Goal: Task Accomplishment & Management: Use online tool/utility

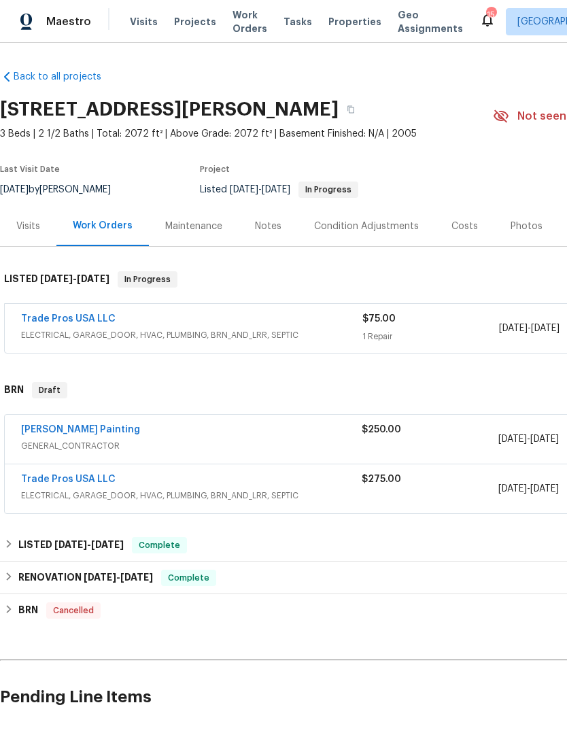
scroll to position [4, 0]
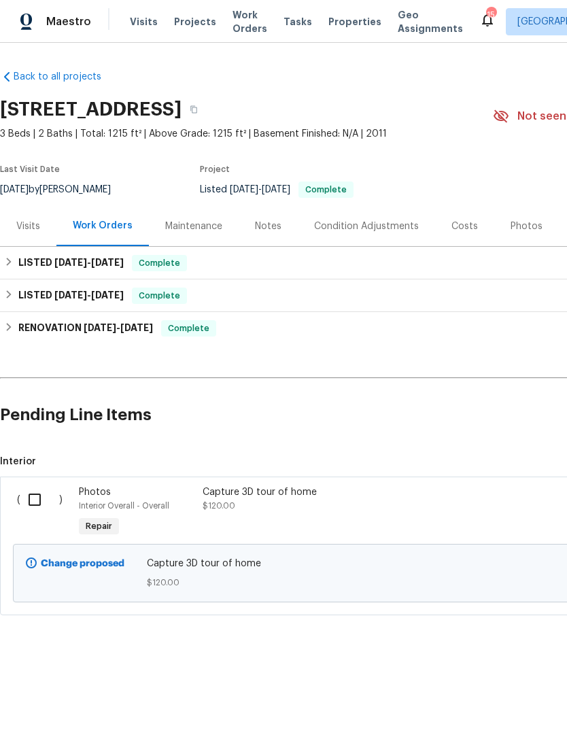
click at [459, 234] on div "Costs" at bounding box center [464, 226] width 59 height 40
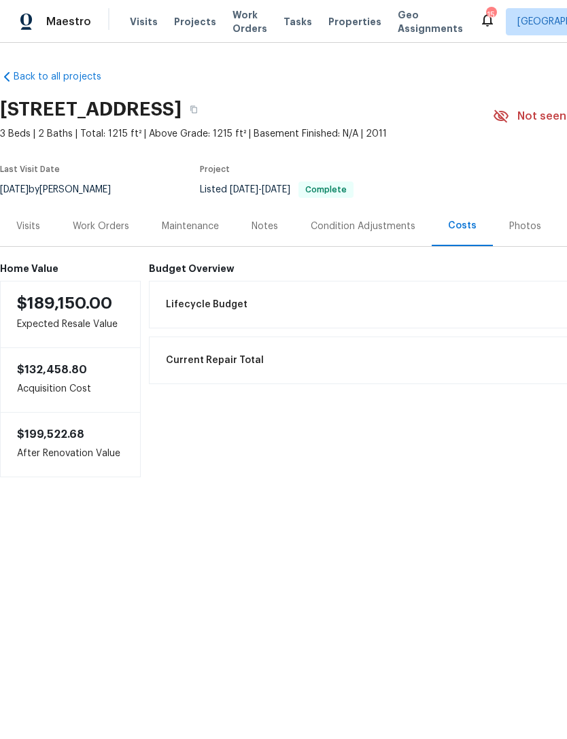
click at [100, 233] on div "Work Orders" at bounding box center [100, 226] width 89 height 40
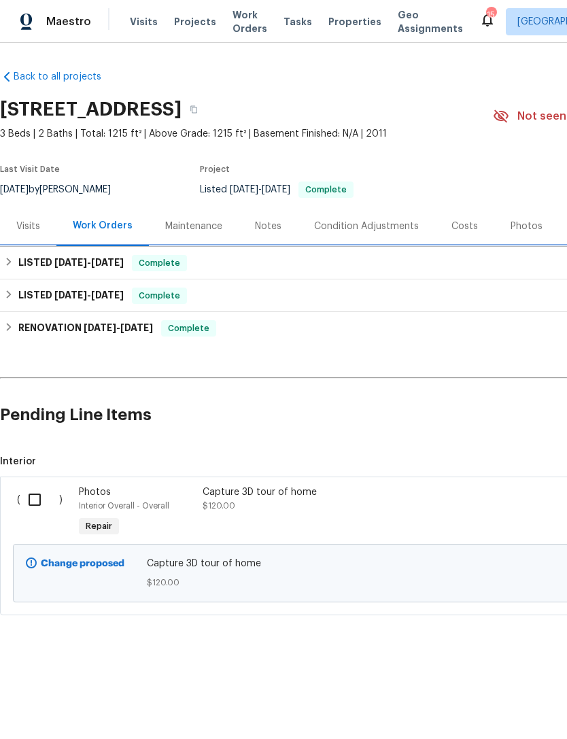
click at [48, 259] on h6 "LISTED 6/24/25 - 8/14/25" at bounding box center [70, 263] width 105 height 16
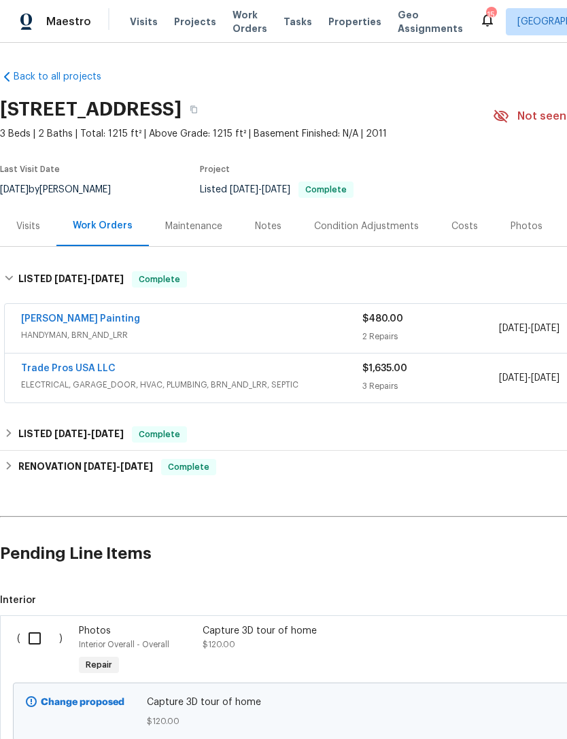
click at [139, 379] on span "ELECTRICAL, GARAGE_DOOR, HVAC, PLUMBING, BRN_AND_LRR, SEPTIC" at bounding box center [191, 385] width 341 height 14
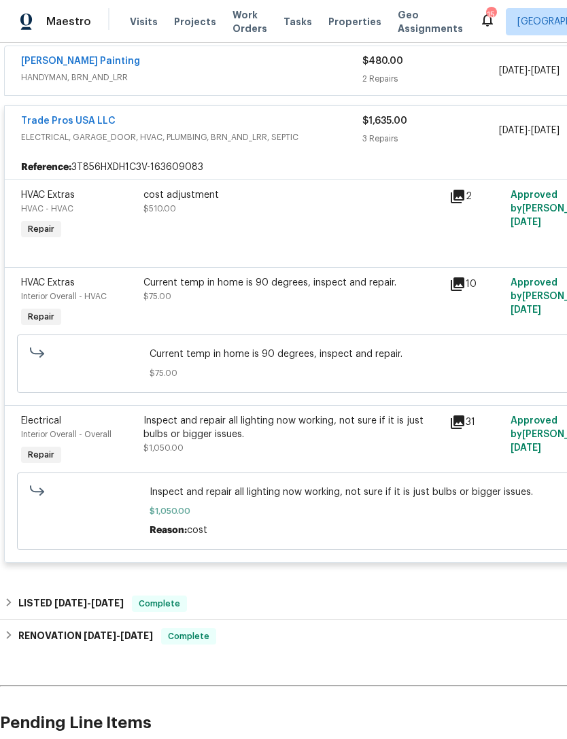
scroll to position [258, 0]
click at [476, 494] on div "LISTED 6/9/25 - 6/13/25 Complete" at bounding box center [384, 604] width 760 height 16
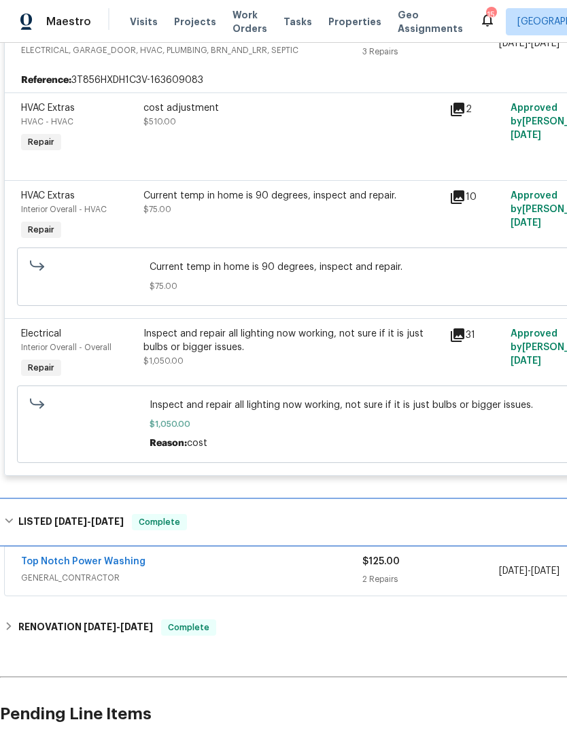
scroll to position [345, 0]
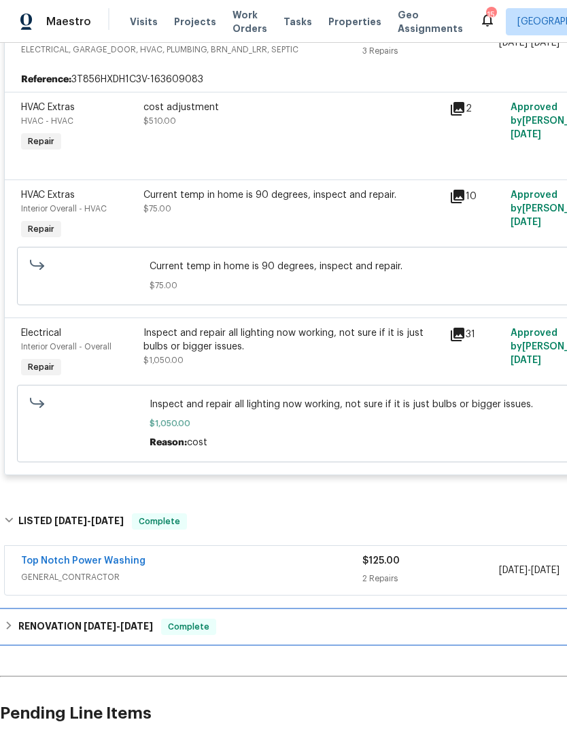
click at [473, 494] on div "RENOVATION 4/21/25 - 6/9/25 Complete" at bounding box center [384, 627] width 760 height 16
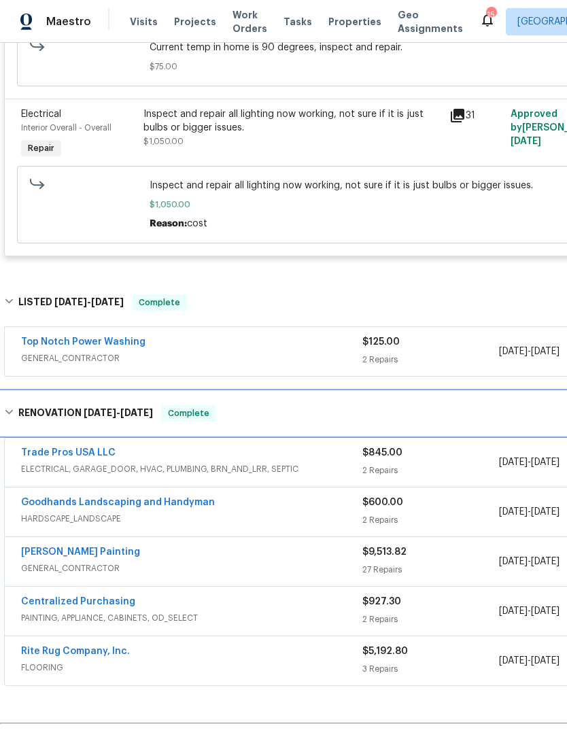
scroll to position [564, 0]
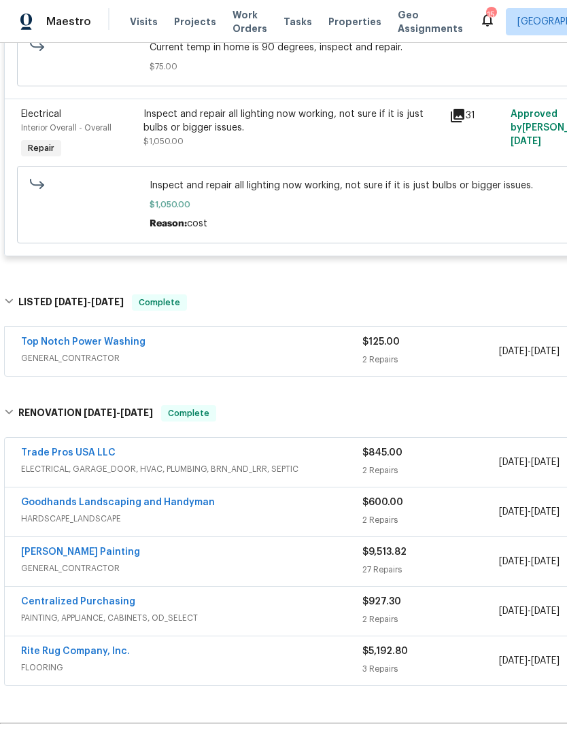
click at [463, 469] on div "2 Repairs" at bounding box center [430, 471] width 137 height 14
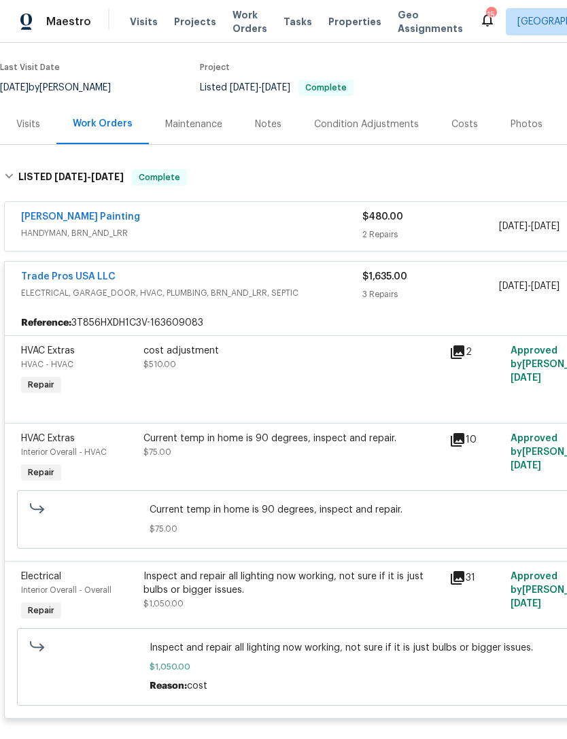
scroll to position [99, 0]
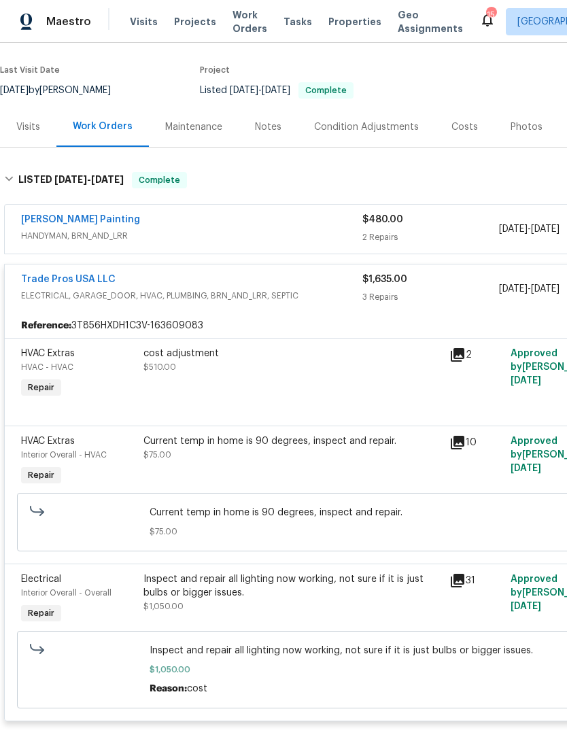
click at [454, 213] on div "$480.00" at bounding box center [430, 220] width 137 height 14
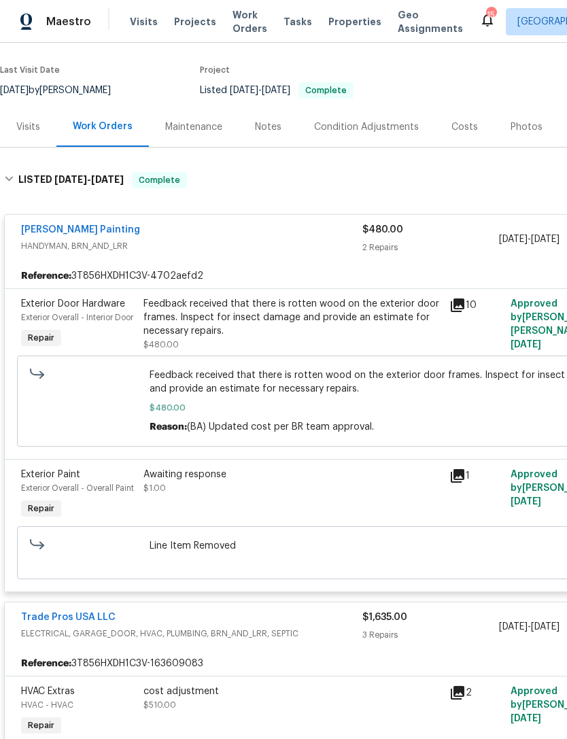
click at [202, 245] on span "HANDYMAN, BRN_AND_LRR" at bounding box center [191, 246] width 341 height 14
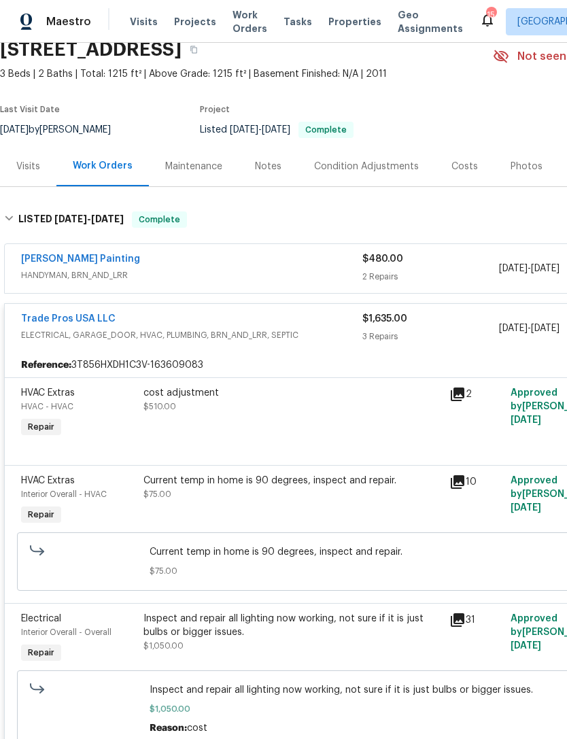
scroll to position [60, 0]
click at [165, 256] on div "[PERSON_NAME] Painting" at bounding box center [191, 260] width 341 height 16
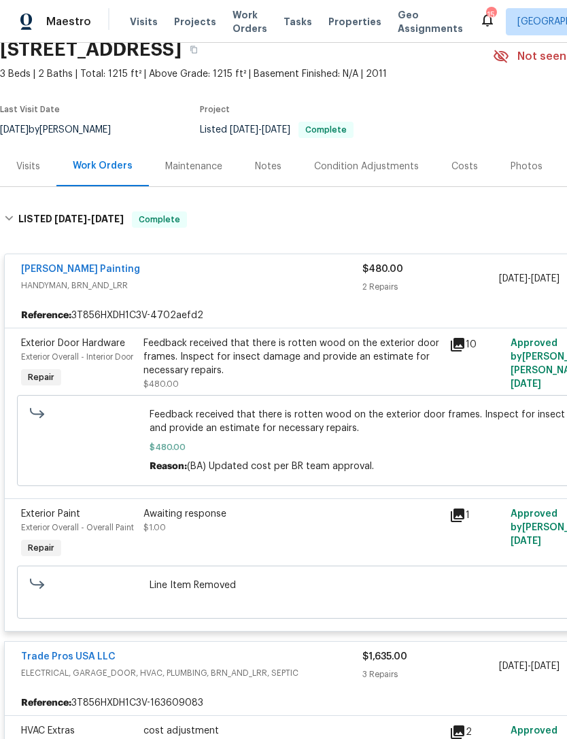
click at [462, 348] on icon at bounding box center [458, 345] width 14 height 14
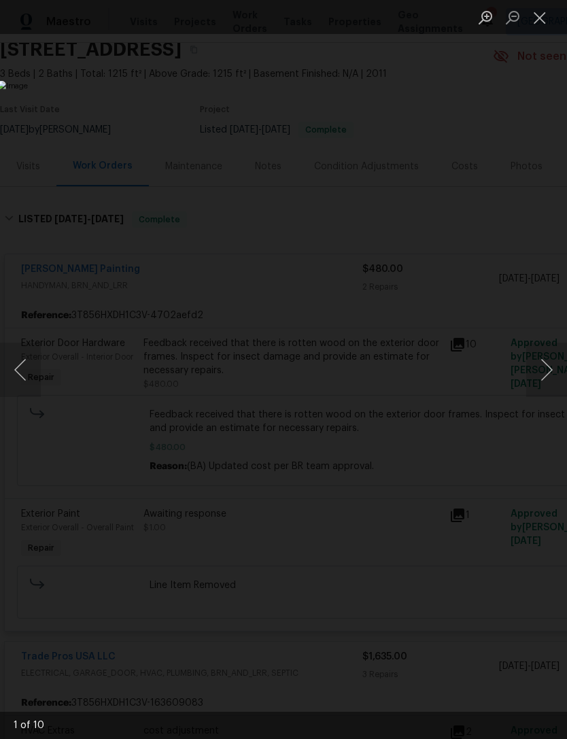
click at [540, 373] on button "Next image" at bounding box center [546, 370] width 41 height 54
click at [541, 375] on button "Next image" at bounding box center [546, 370] width 41 height 54
click at [539, 378] on button "Next image" at bounding box center [546, 370] width 41 height 54
click at [536, 378] on button "Next image" at bounding box center [546, 370] width 41 height 54
click at [534, 376] on button "Next image" at bounding box center [546, 370] width 41 height 54
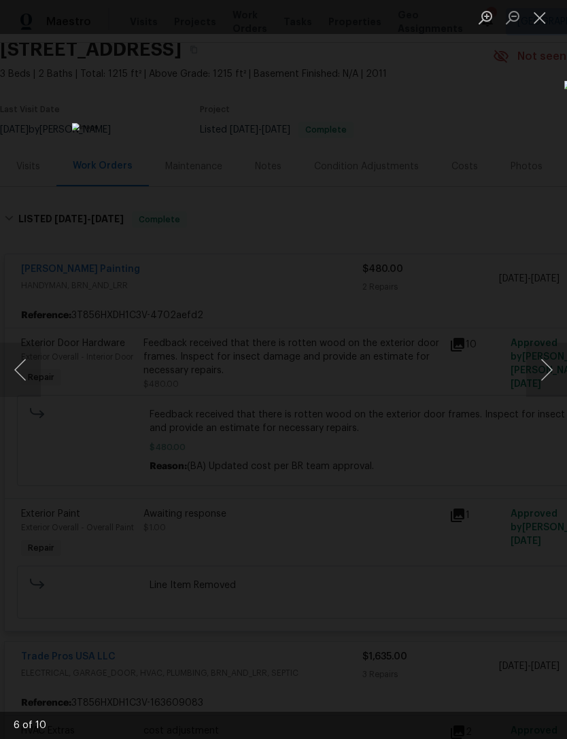
click at [532, 378] on button "Next image" at bounding box center [546, 370] width 41 height 54
click at [532, 379] on button "Next image" at bounding box center [546, 370] width 41 height 54
click at [530, 383] on button "Next image" at bounding box center [546, 370] width 41 height 54
click at [538, 26] on button "Close lightbox" at bounding box center [539, 17] width 27 height 24
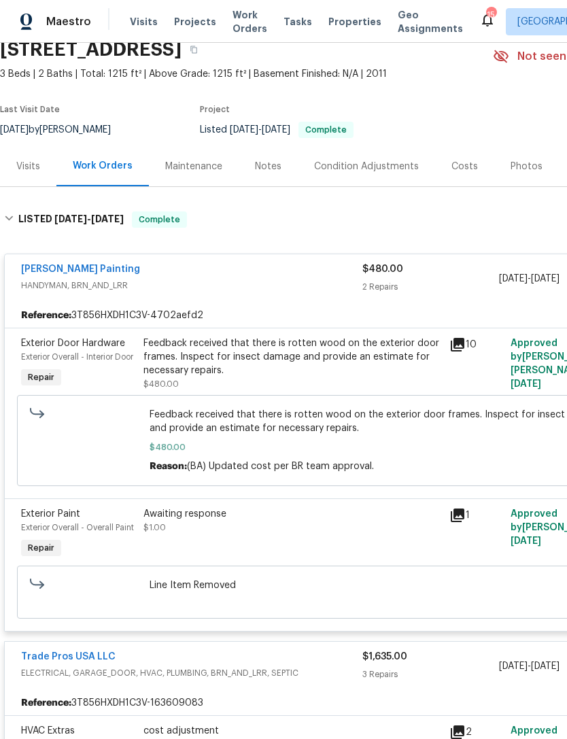
click at [197, 284] on span "HANDYMAN, BRN_AND_LRR" at bounding box center [191, 286] width 341 height 14
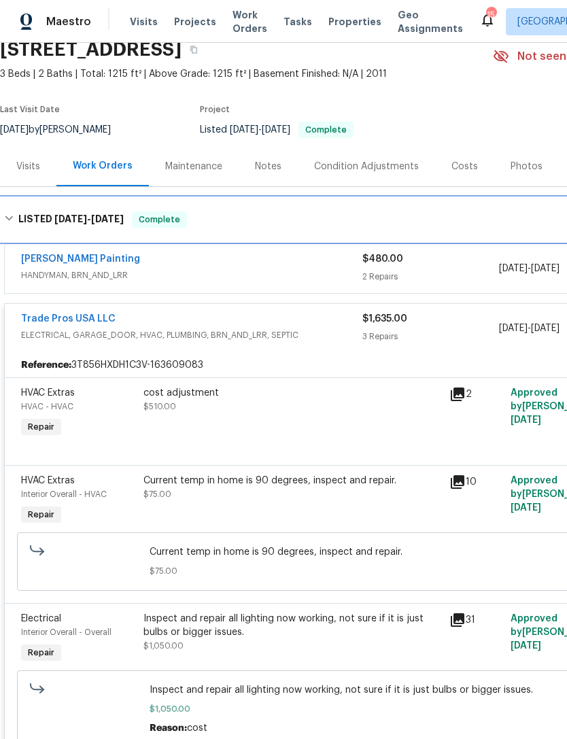
click at [65, 224] on h6 "LISTED 6/24/25 - 8/14/25" at bounding box center [70, 219] width 105 height 16
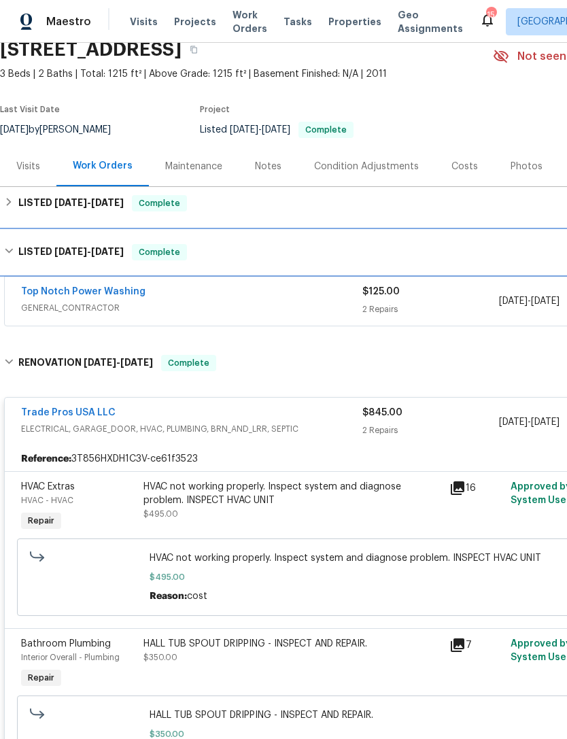
click at [105, 249] on span "[DATE]" at bounding box center [107, 252] width 33 height 10
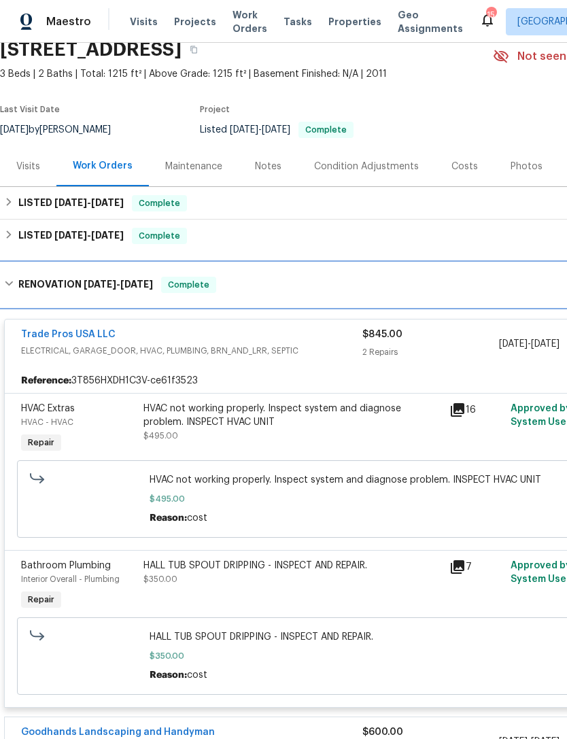
click at [90, 283] on span "[DATE]" at bounding box center [100, 284] width 33 height 10
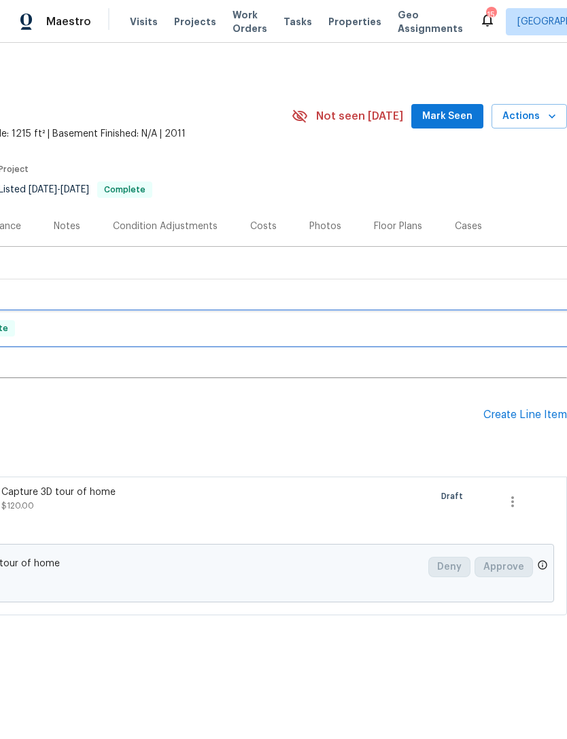
scroll to position [0, 201]
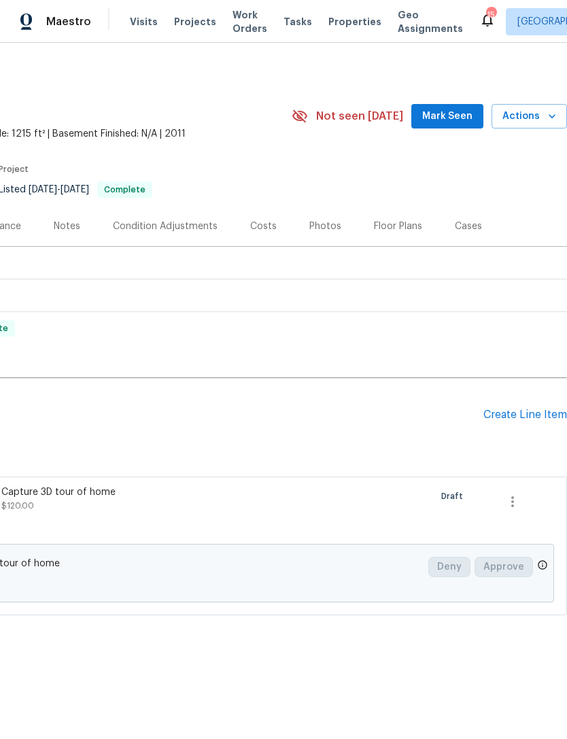
click at [358, 494] on div at bounding box center [369, 512] width 124 height 63
click at [243, 484] on div "Capture 3D tour of home $120.00" at bounding box center [120, 512] width 247 height 63
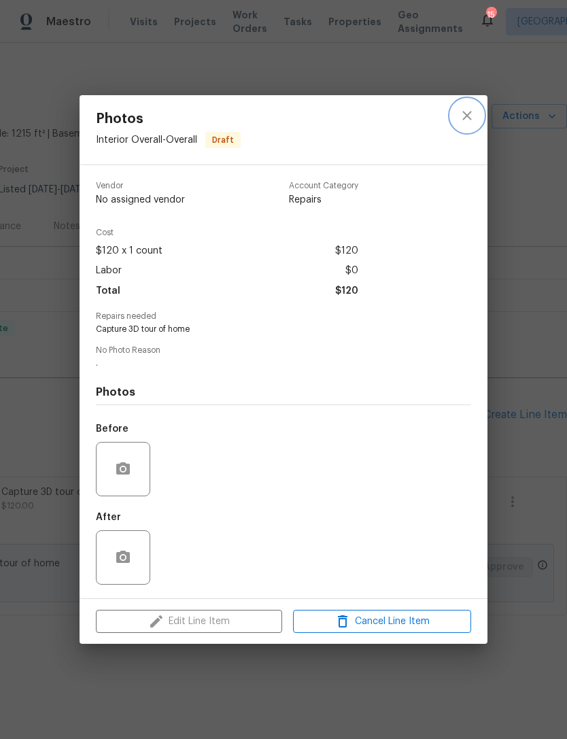
click at [458, 120] on button "close" at bounding box center [467, 115] width 33 height 33
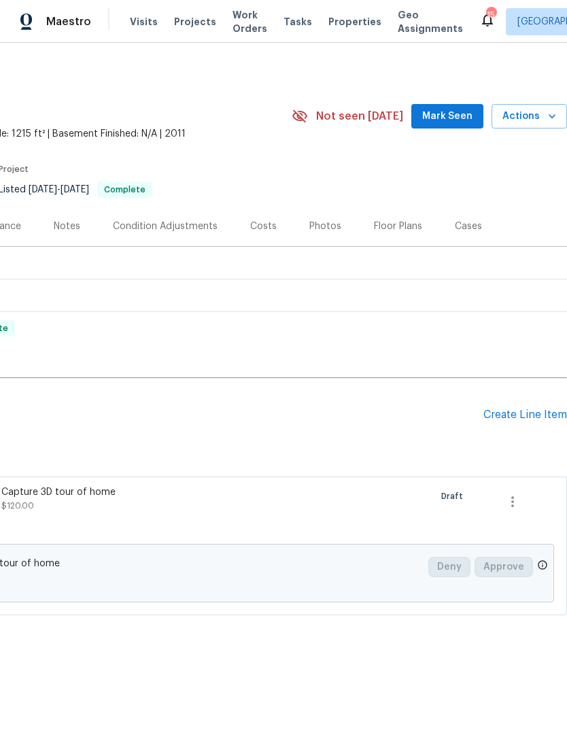
click at [521, 430] on div "Pending Line Items Create Line Item" at bounding box center [183, 414] width 768 height 63
click at [515, 416] on div "Create Line Item" at bounding box center [525, 415] width 84 height 13
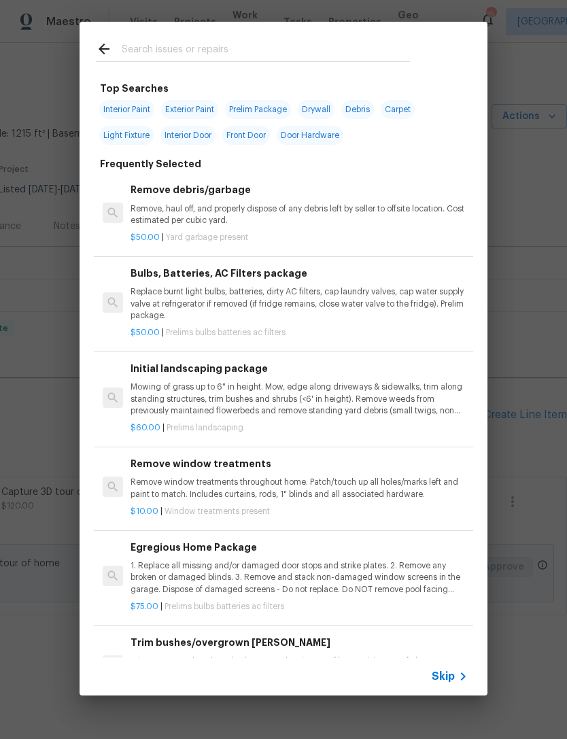
click at [368, 37] on div at bounding box center [253, 49] width 347 height 54
click at [381, 37] on div at bounding box center [253, 49] width 347 height 54
click at [188, 41] on input "text" at bounding box center [266, 51] width 288 height 20
type input "Plumn"
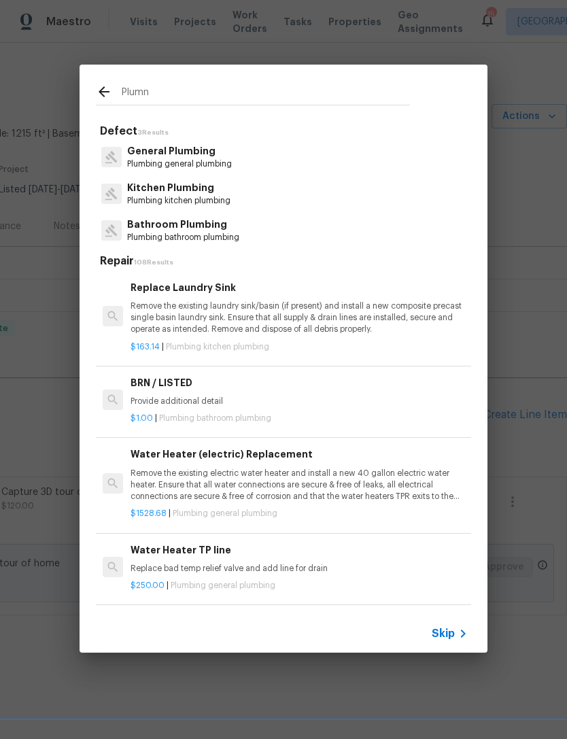
click at [141, 232] on p "Plumbing bathroom plumbing" at bounding box center [183, 238] width 112 height 12
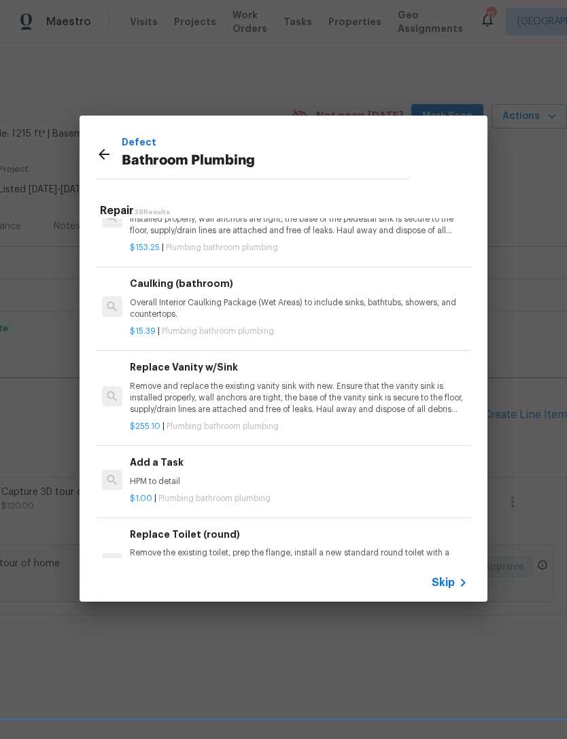
scroll to position [1920, 1]
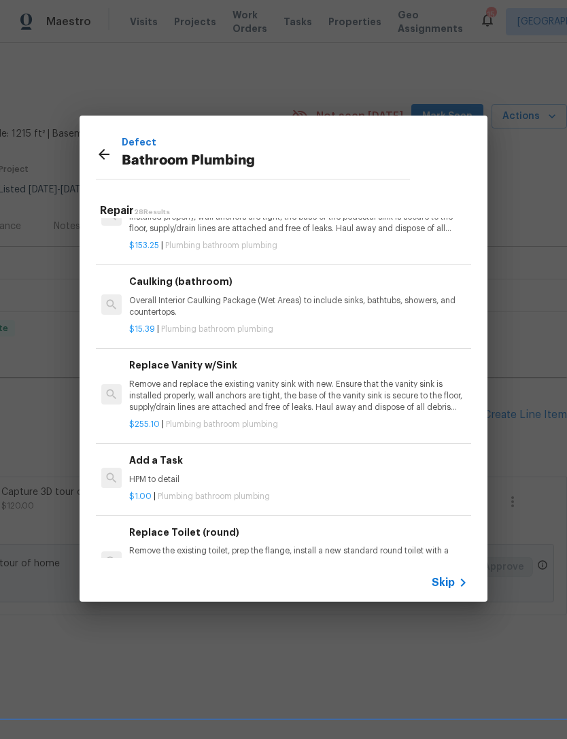
click at [402, 474] on p "HPM to detail" at bounding box center [297, 480] width 337 height 12
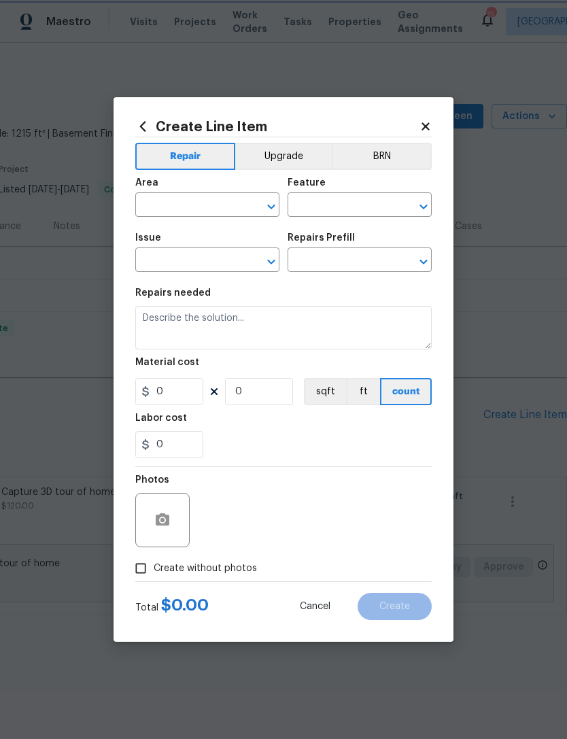
type input "Plumbing"
type input "Bathroom Plumbing"
type input "Add a Task $1.00"
type textarea "HPM to detail"
type input "1"
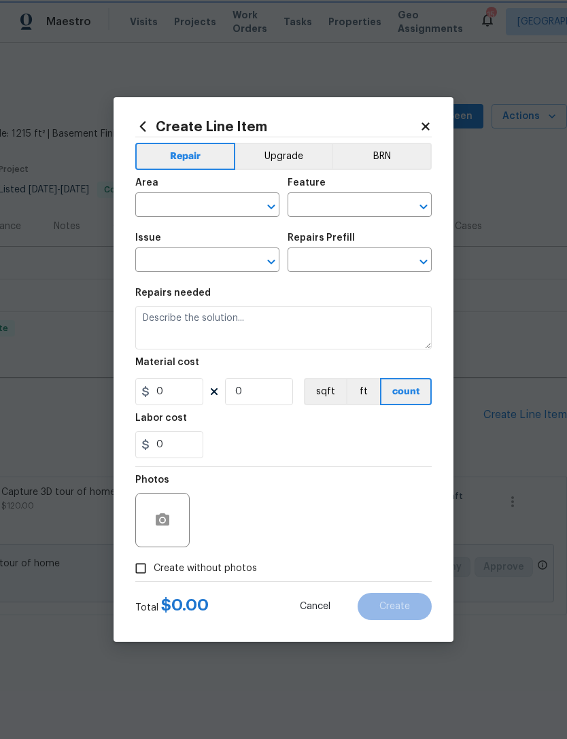
type input "1"
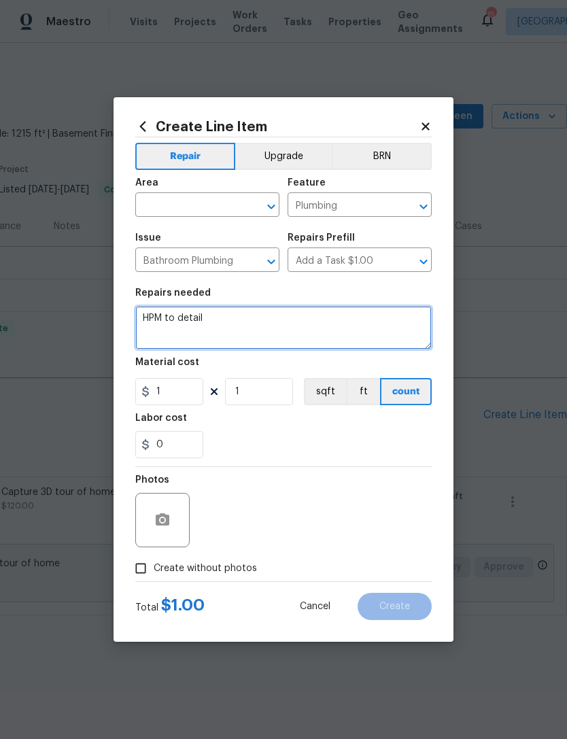
click at [225, 326] on textarea "HPM to detail" at bounding box center [283, 328] width 296 height 44
type textarea "H"
type textarea "Master shower head leaking and handle is off. Everything, including valve, may …"
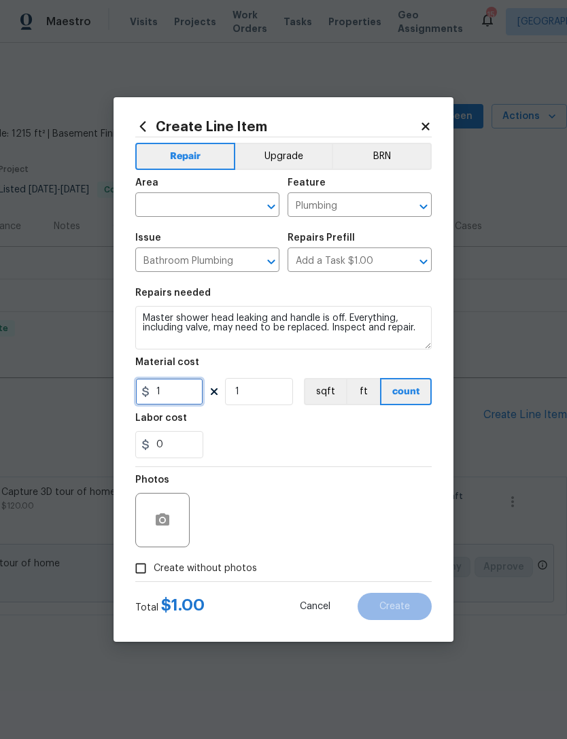
click at [167, 394] on input "1" at bounding box center [169, 391] width 68 height 27
type input "75"
click at [236, 452] on div "0" at bounding box center [283, 444] width 296 height 27
click at [232, 494] on span "Create without photos" at bounding box center [205, 569] width 103 height 14
click at [154, 494] on input "Create without photos" at bounding box center [141, 568] width 26 height 26
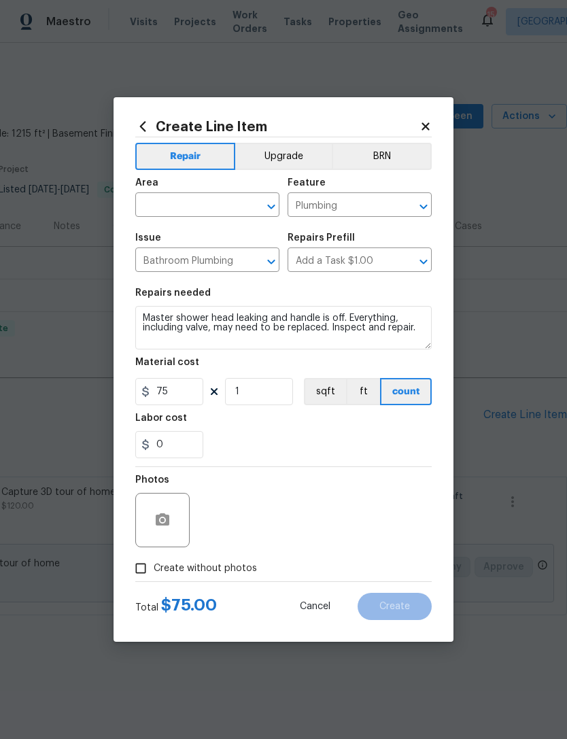
checkbox input "true"
click at [156, 494] on icon "button" at bounding box center [163, 519] width 14 height 12
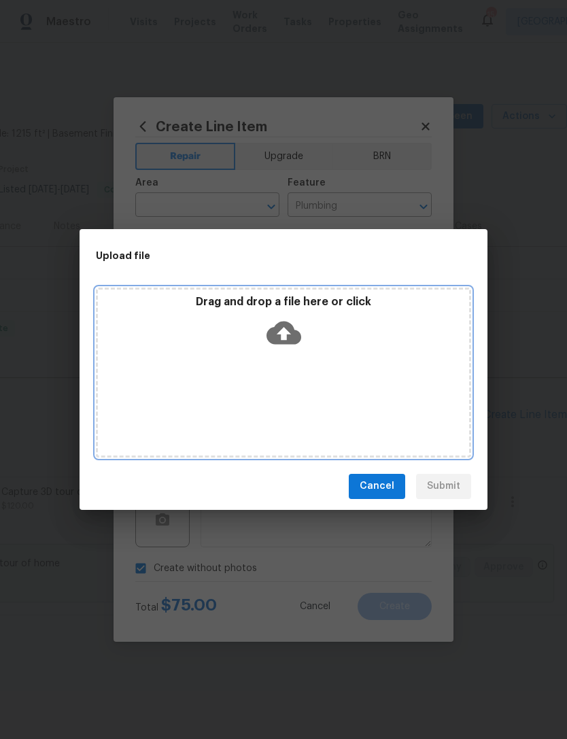
click at [274, 323] on icon at bounding box center [283, 332] width 35 height 35
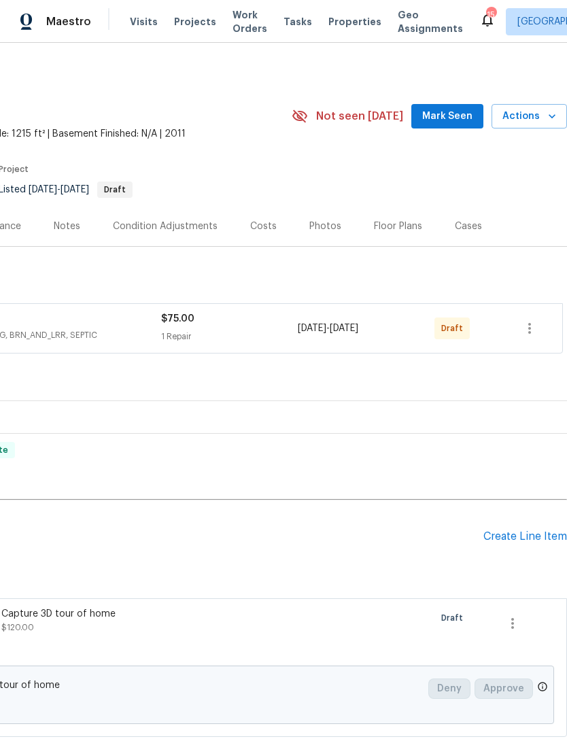
scroll to position [0, 201]
click at [538, 330] on icon "button" at bounding box center [529, 328] width 16 height 16
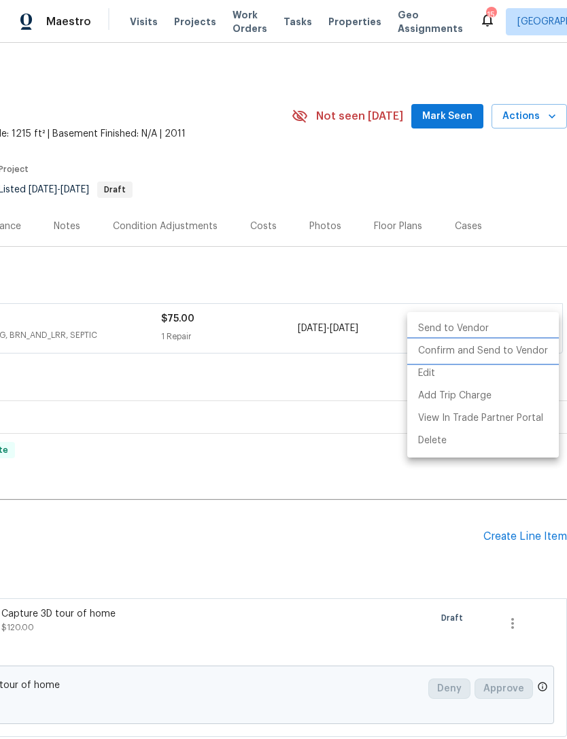
click at [504, 358] on li "Confirm and Send to Vendor" at bounding box center [483, 351] width 152 height 22
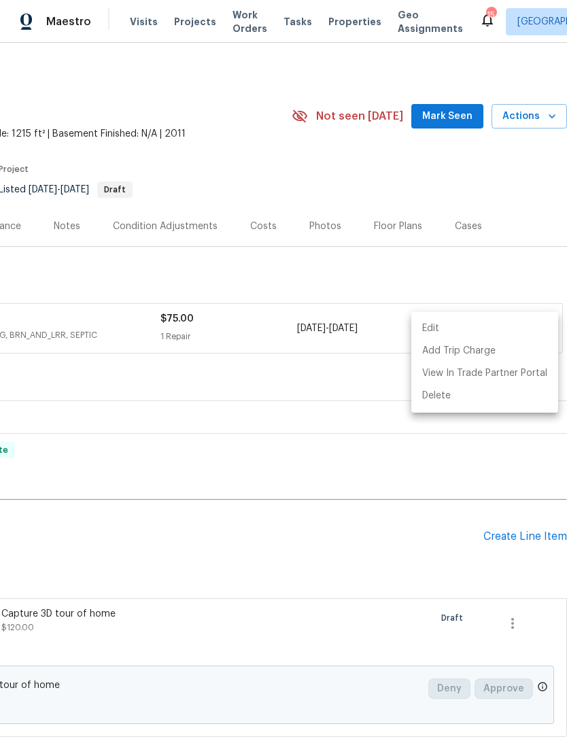
click at [512, 264] on div at bounding box center [283, 369] width 567 height 739
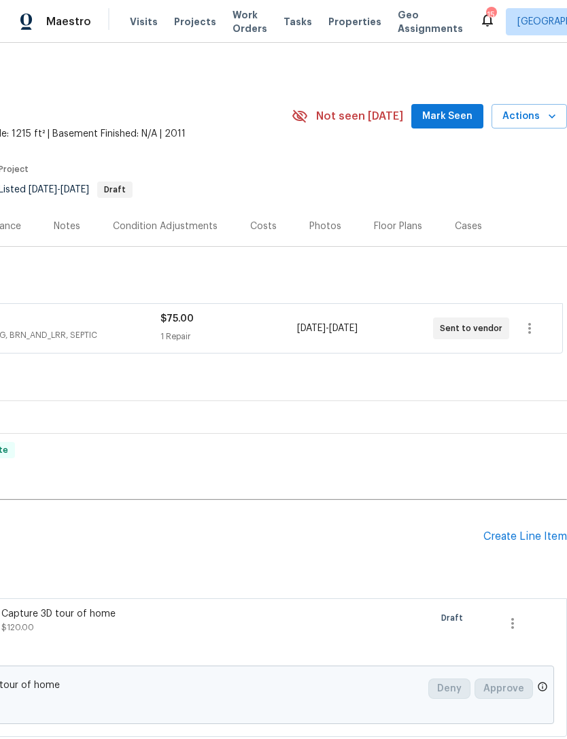
click at [336, 27] on span "Properties" at bounding box center [354, 22] width 53 height 14
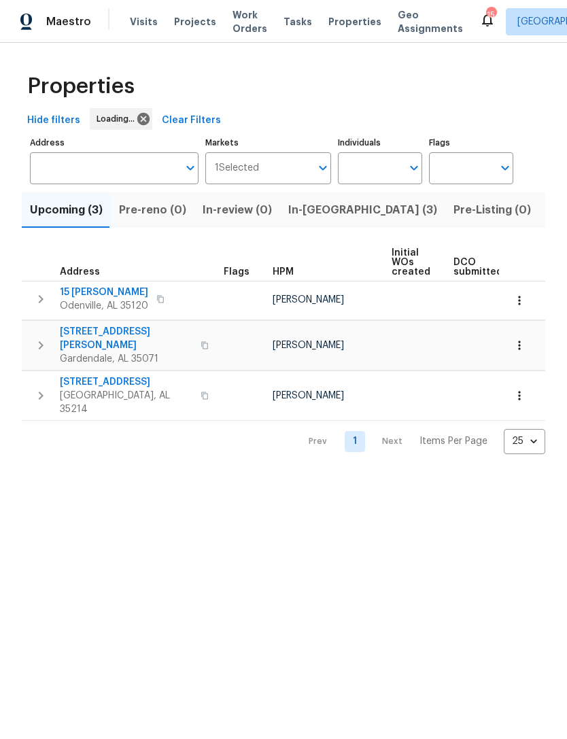
click at [298, 213] on span "In-[GEOGRAPHIC_DATA] (3)" at bounding box center [362, 210] width 149 height 19
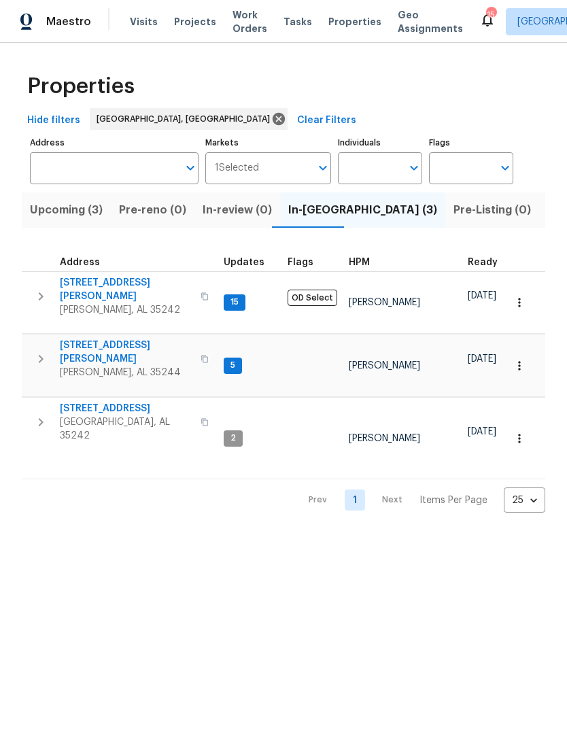
click at [118, 339] on span "[STREET_ADDRESS][PERSON_NAME]" at bounding box center [126, 352] width 133 height 27
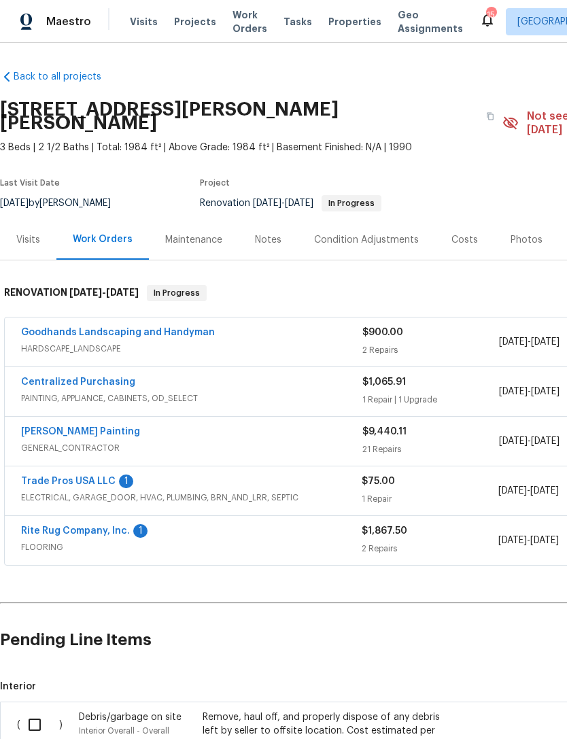
click at [451, 393] on div "1 Repair | 1 Upgrade" at bounding box center [430, 400] width 137 height 14
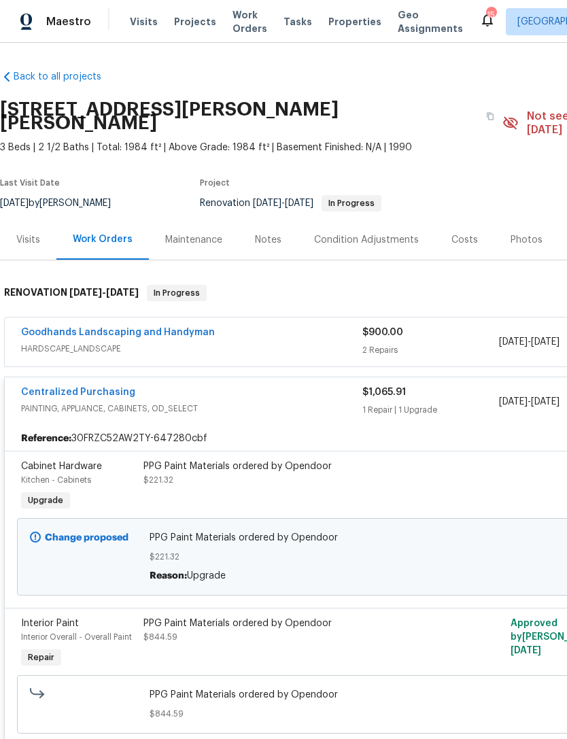
click at [445, 403] on div "1 Repair | 1 Upgrade" at bounding box center [430, 410] width 137 height 14
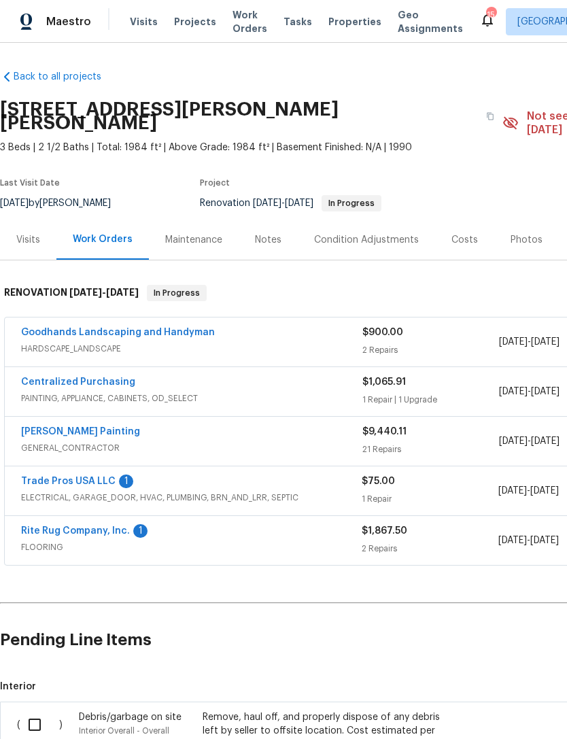
click at [451, 443] on div "21 Repairs" at bounding box center [430, 450] width 137 height 14
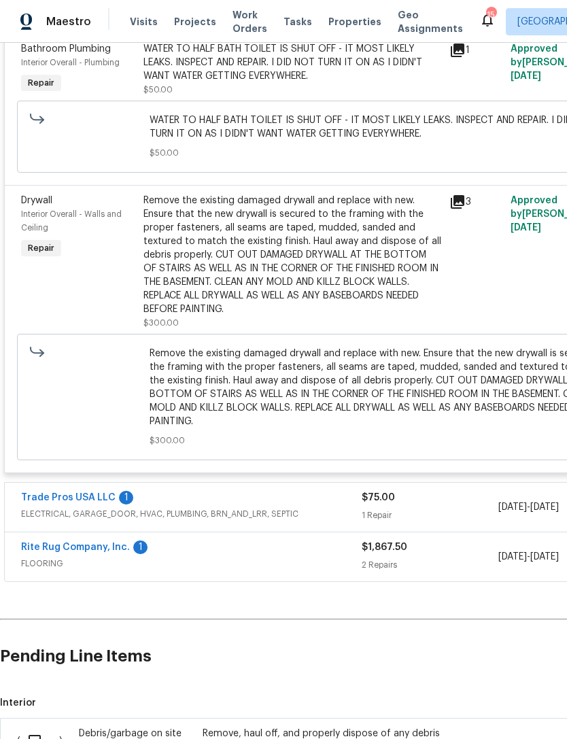
scroll to position [4222, 0]
